Goal: Information Seeking & Learning: Learn about a topic

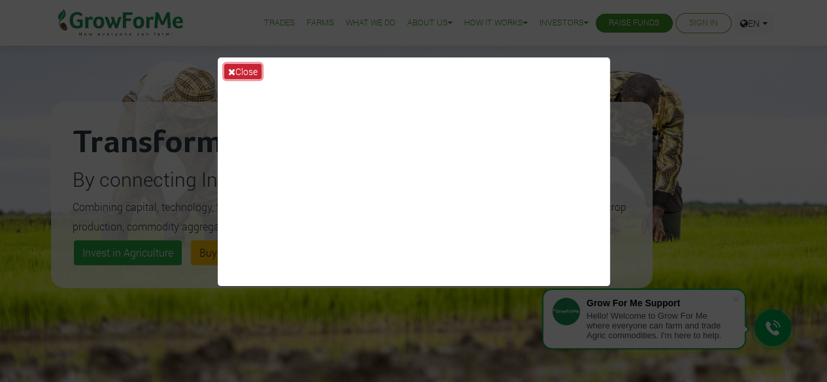
click at [237, 71] on button "Close" at bounding box center [242, 71] width 37 height 15
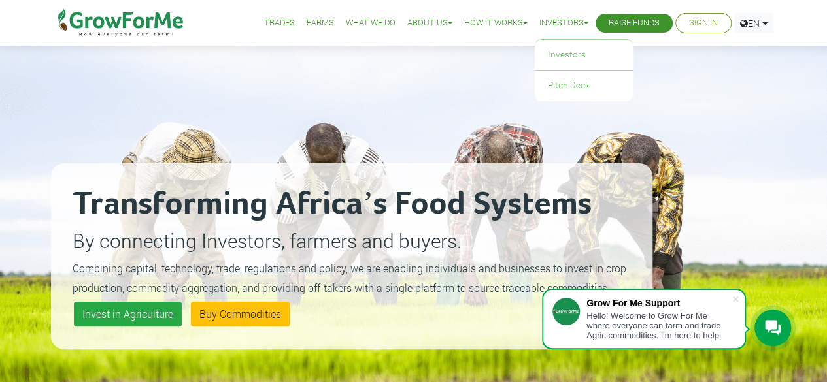
click at [584, 26] on icon at bounding box center [586, 23] width 5 height 8
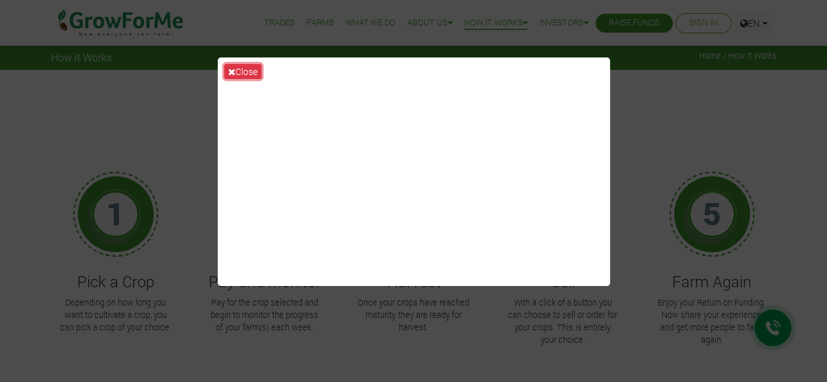
click at [256, 73] on button "Close" at bounding box center [242, 71] width 37 height 15
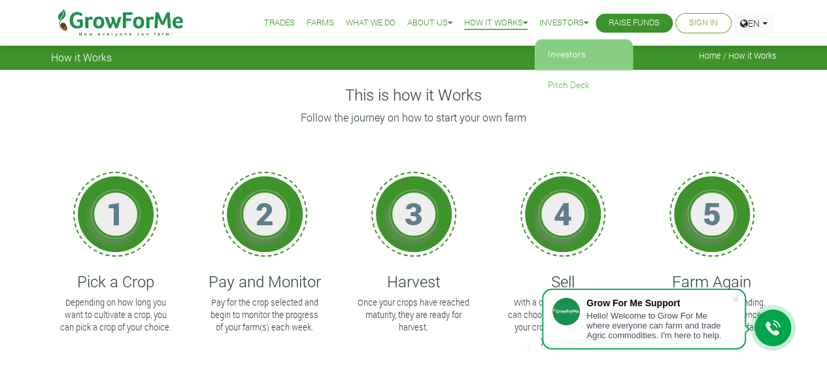
click at [560, 50] on link "Investors" at bounding box center [584, 55] width 98 height 30
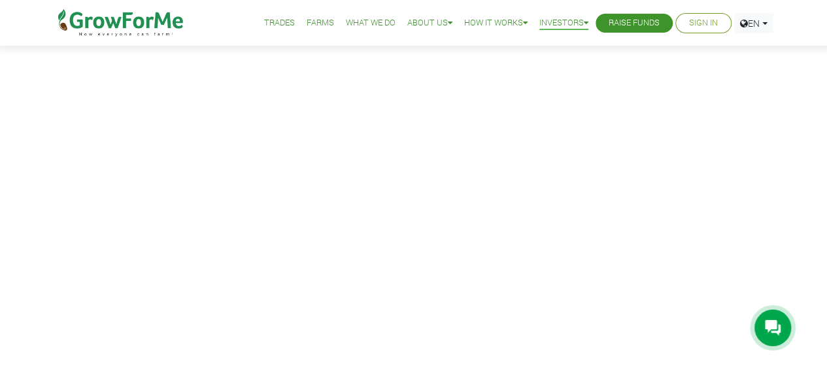
scroll to position [475, 0]
drag, startPoint x: 832, startPoint y: 27, endPoint x: 829, endPoint y: 73, distance: 45.2
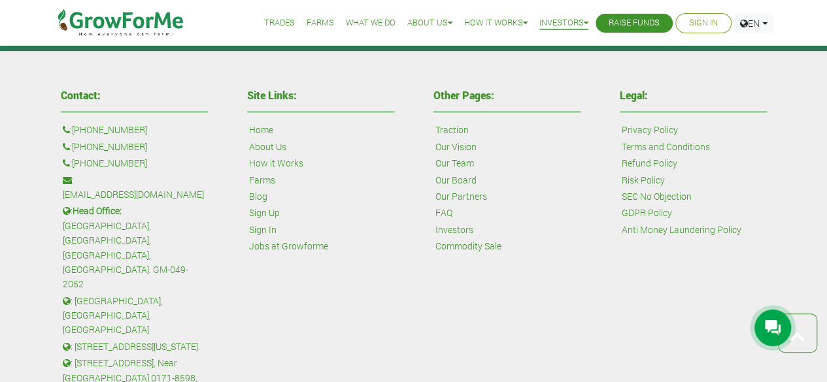
scroll to position [3393, 0]
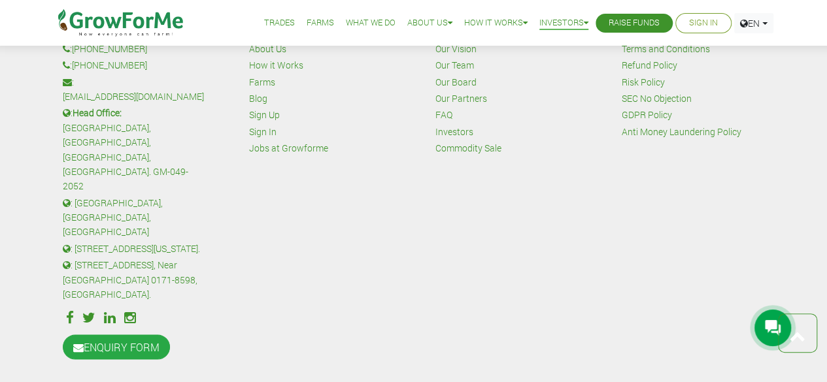
click at [599, 216] on div "Other Pages: Traction Our Vision Our Team Our Board Our Partners FAQ Investors …" at bounding box center [507, 177] width 186 height 382
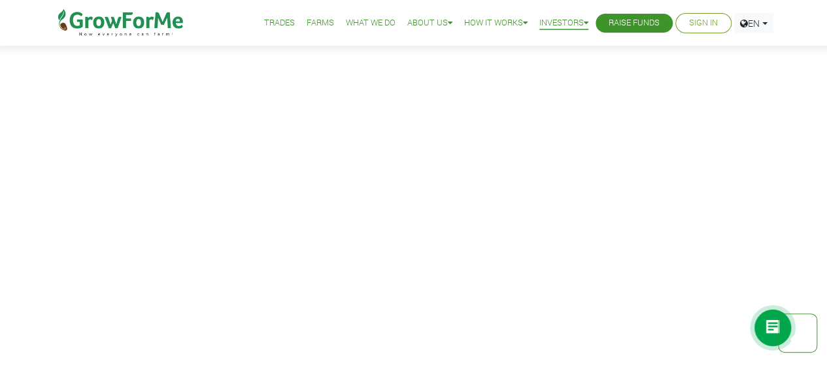
scroll to position [679, 0]
drag, startPoint x: 486, startPoint y: 17, endPoint x: 520, endPoint y: 26, distance: 35.8
click at [486, 17] on link "How it Works" at bounding box center [495, 23] width 63 height 14
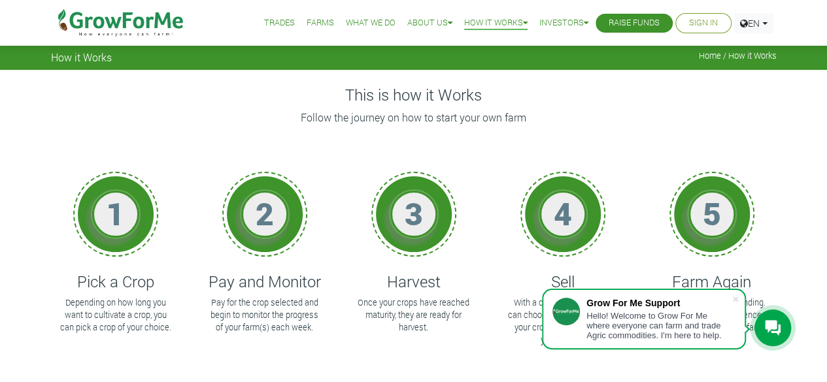
click at [272, 27] on link "Trades" at bounding box center [279, 23] width 31 height 14
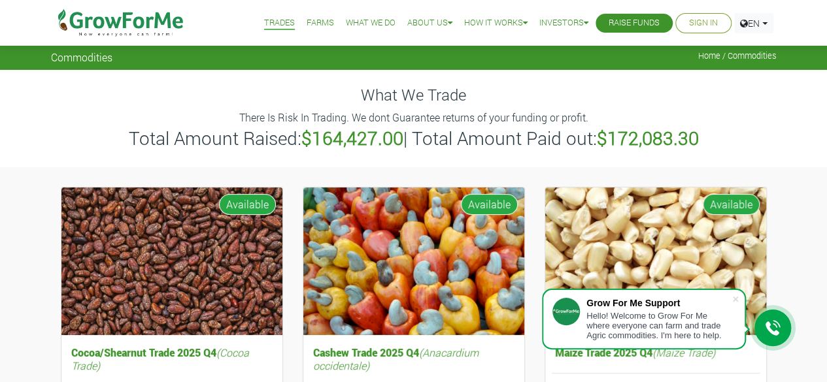
click at [736, 97] on h4 "What We Trade" at bounding box center [414, 95] width 726 height 19
click at [318, 24] on link "Farms" at bounding box center [320, 23] width 27 height 14
